Goal: Task Accomplishment & Management: Use online tool/utility

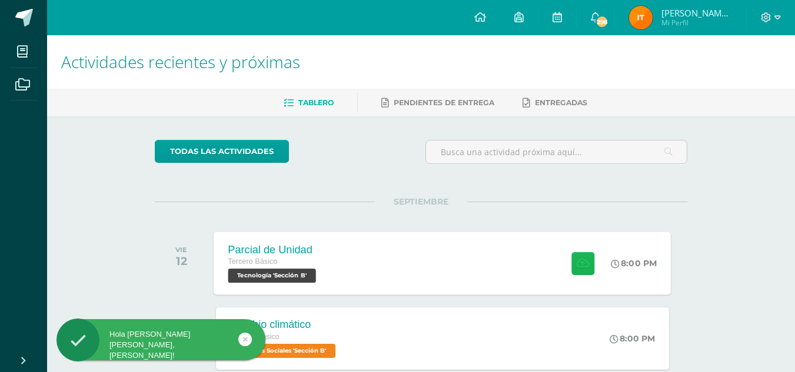
click at [578, 270] on button at bounding box center [582, 263] width 23 height 23
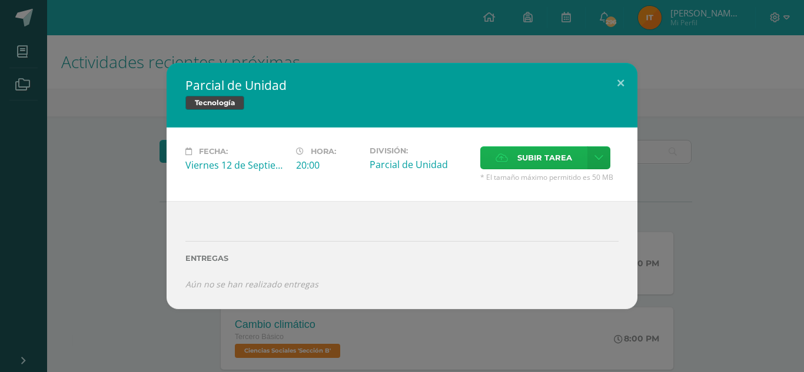
click at [548, 155] on span "Subir tarea" at bounding box center [544, 158] width 55 height 22
click at [0, 0] on input "Subir tarea" at bounding box center [0, 0] width 0 height 0
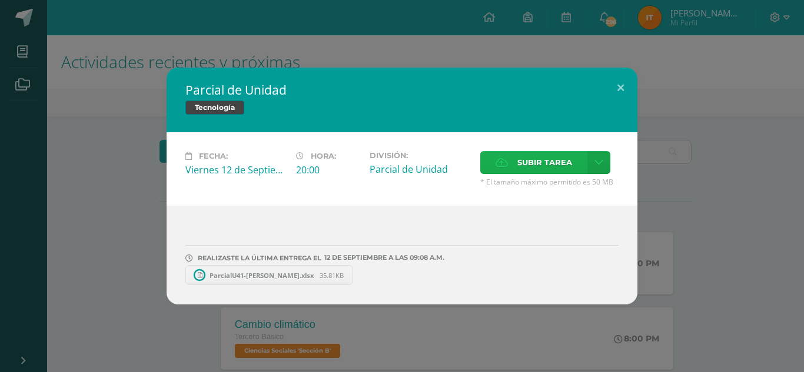
click at [546, 159] on span "Subir tarea" at bounding box center [544, 163] width 55 height 22
click at [0, 0] on input "Subir tarea" at bounding box center [0, 0] width 0 height 0
click at [620, 79] on button at bounding box center [621, 88] width 34 height 40
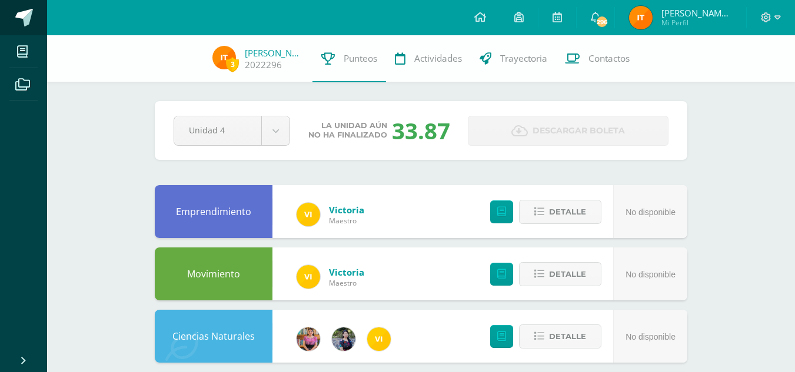
click at [34, 22] on link at bounding box center [23, 17] width 47 height 35
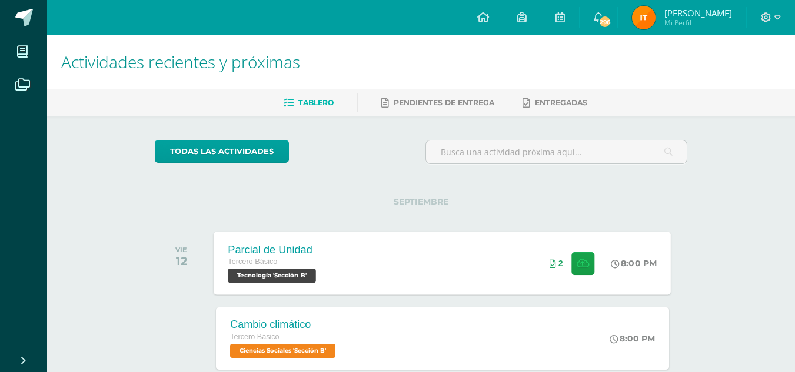
click at [341, 248] on div "Parcial de Unidad Tercero Básico Tecnología 'Sección B' 8:00 PM 2 Parcial de Un…" at bounding box center [442, 263] width 457 height 63
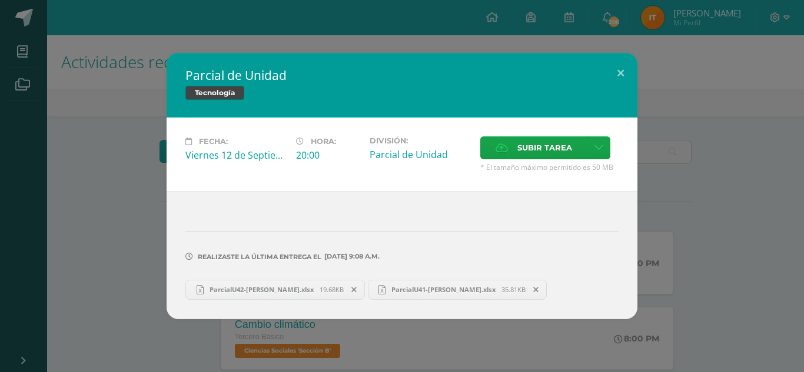
click at [398, 291] on span "ParcialU41-[PERSON_NAME].xlsx" at bounding box center [443, 289] width 116 height 9
